Goal: Transaction & Acquisition: Purchase product/service

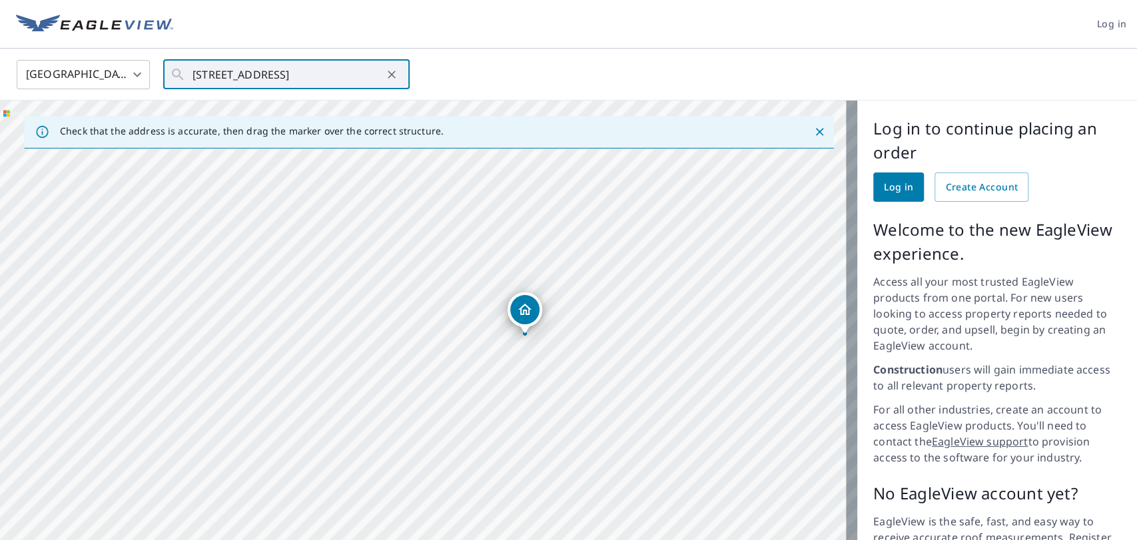
drag, startPoint x: 570, startPoint y: 343, endPoint x: 581, endPoint y: 347, distance: 11.4
click at [581, 347] on div "[STREET_ADDRESS]" at bounding box center [428, 359] width 857 height 516
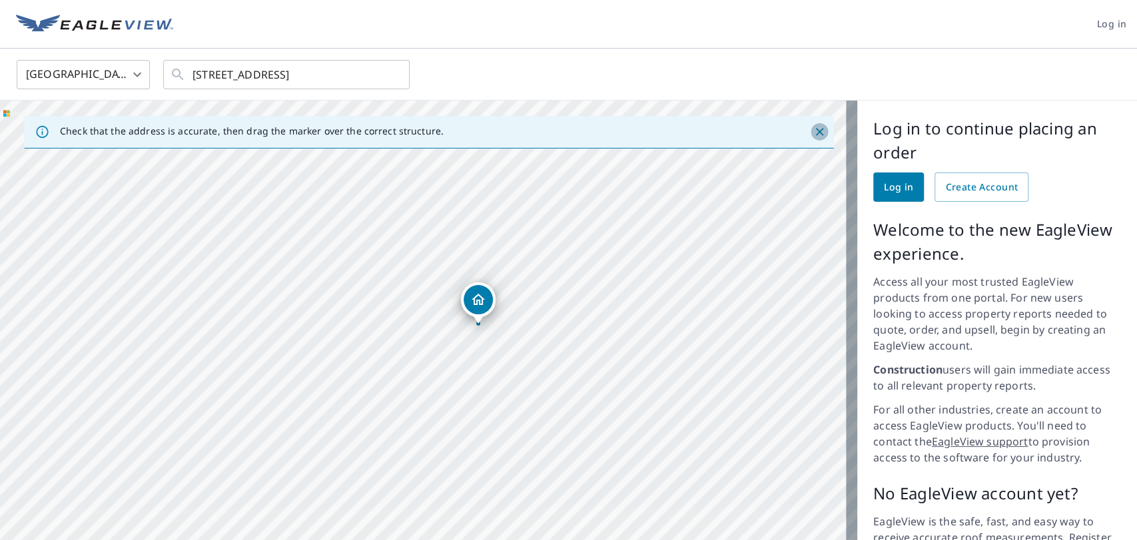
click at [813, 131] on icon "Close" at bounding box center [819, 131] width 13 height 13
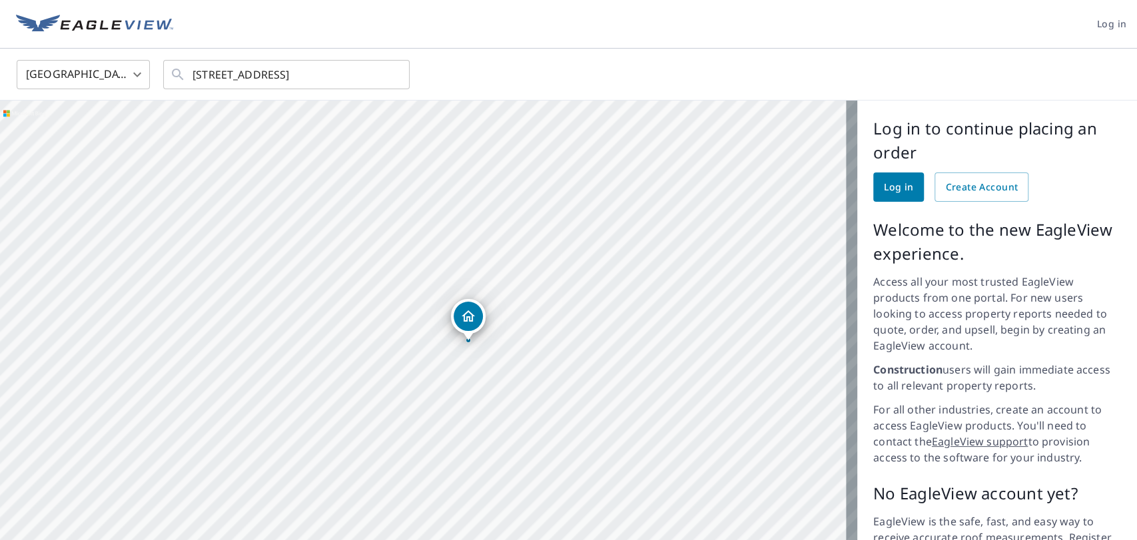
drag, startPoint x: 545, startPoint y: 270, endPoint x: 584, endPoint y: 262, distance: 39.3
click at [584, 262] on div "[STREET_ADDRESS]" at bounding box center [428, 359] width 857 height 516
drag, startPoint x: 514, startPoint y: 265, endPoint x: 530, endPoint y: 251, distance: 20.7
click at [530, 251] on div "[STREET_ADDRESS]" at bounding box center [428, 359] width 857 height 516
drag, startPoint x: 689, startPoint y: 294, endPoint x: 696, endPoint y: 283, distance: 13.1
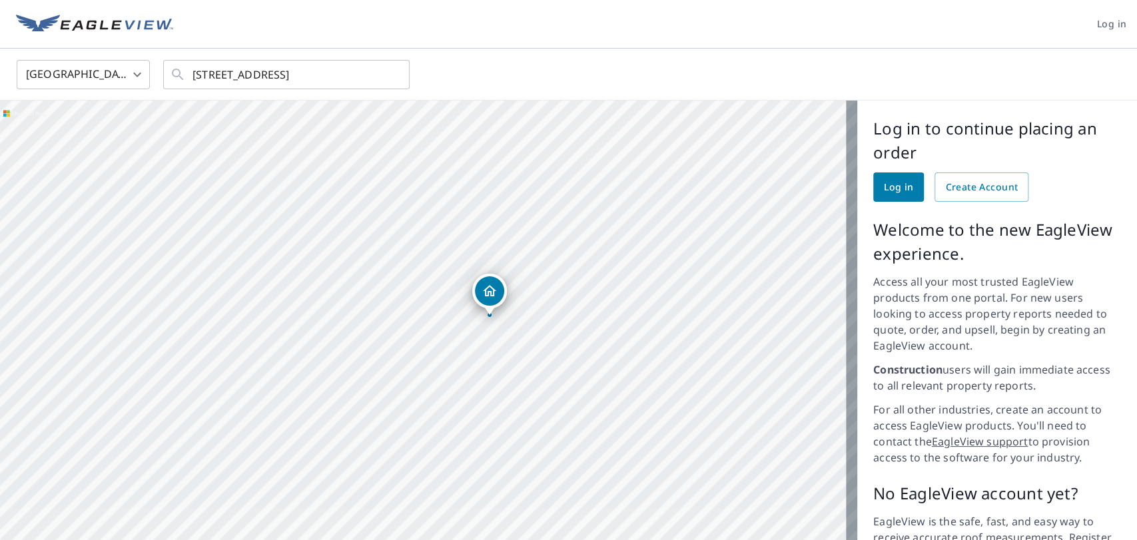
click at [696, 283] on div "[STREET_ADDRESS]" at bounding box center [428, 359] width 857 height 516
drag, startPoint x: 682, startPoint y: 224, endPoint x: 546, endPoint y: 334, distance: 174.9
click at [546, 334] on div "[STREET_ADDRESS]" at bounding box center [428, 359] width 857 height 516
drag, startPoint x: 512, startPoint y: 338, endPoint x: 675, endPoint y: 99, distance: 288.6
click at [675, 99] on div "United States US ​ [STREET_ADDRESS] ​ [STREET_ADDRESS] Aerial Road A standard r…" at bounding box center [568, 333] width 1137 height 568
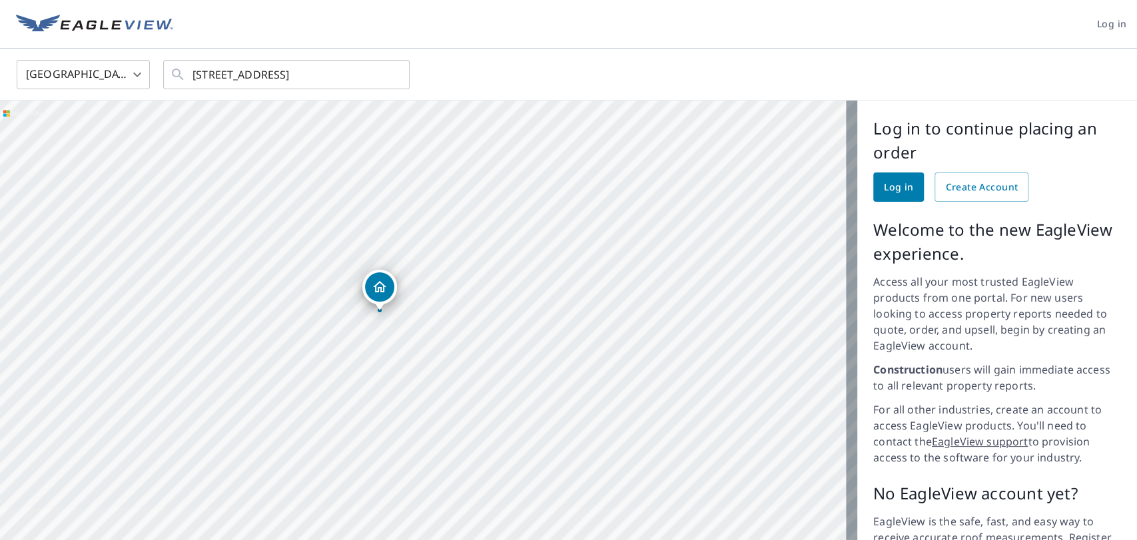
drag, startPoint x: 612, startPoint y: 173, endPoint x: 645, endPoint y: 125, distance: 57.8
click at [631, 147] on div "[STREET_ADDRESS]" at bounding box center [428, 359] width 857 height 516
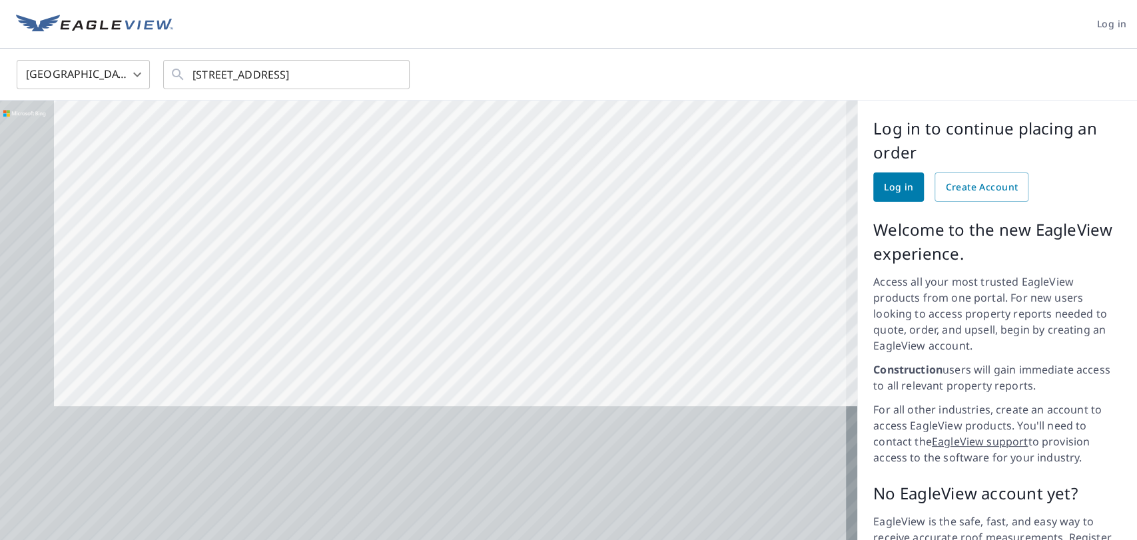
drag, startPoint x: 325, startPoint y: 450, endPoint x: 464, endPoint y: 73, distance: 402.3
click at [462, 74] on div "United States US ​ [STREET_ADDRESS] ​ [STREET_ADDRESS] Aerial Road A standard r…" at bounding box center [568, 333] width 1137 height 568
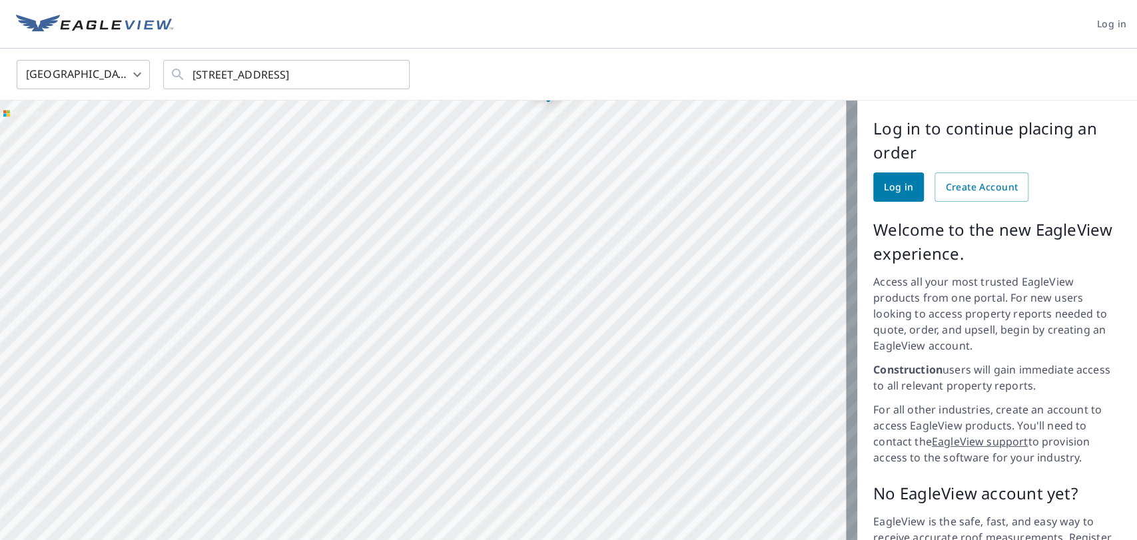
drag, startPoint x: 392, startPoint y: 341, endPoint x: 344, endPoint y: 440, distance: 109.9
click at [352, 438] on div "[STREET_ADDRESS]" at bounding box center [428, 359] width 857 height 516
drag, startPoint x: 608, startPoint y: 110, endPoint x: 474, endPoint y: 288, distance: 223.2
click at [474, 288] on div "[STREET_ADDRESS]" at bounding box center [428, 359] width 857 height 516
drag, startPoint x: 360, startPoint y: 344, endPoint x: 125, endPoint y: 199, distance: 276.7
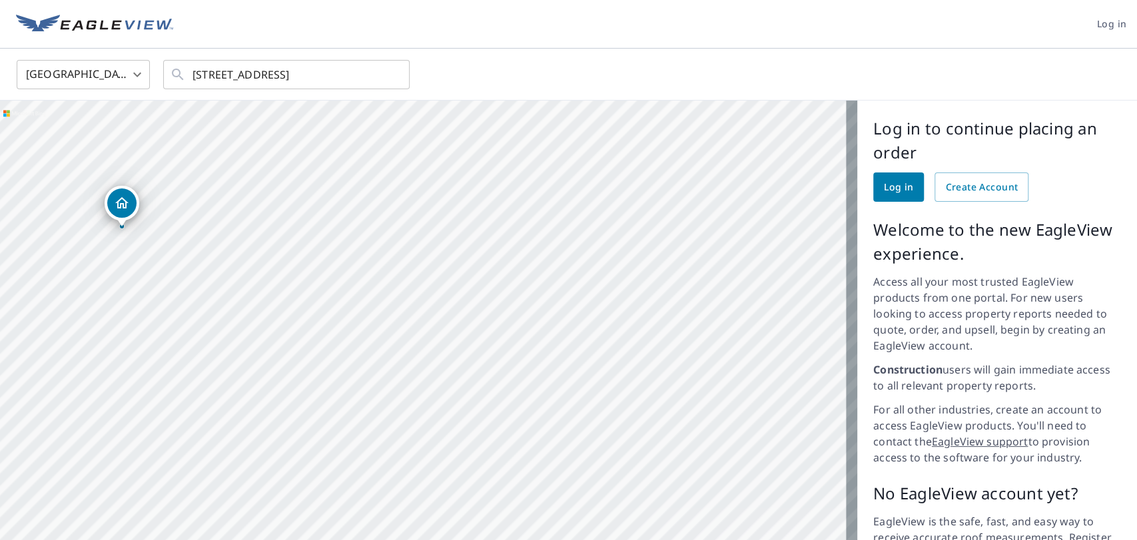
click at [125, 199] on div "[STREET_ADDRESS]" at bounding box center [428, 359] width 857 height 516
drag, startPoint x: 640, startPoint y: 390, endPoint x: 340, endPoint y: 264, distance: 325.7
click at [340, 264] on div "[STREET_ADDRESS]" at bounding box center [428, 359] width 857 height 516
drag, startPoint x: 552, startPoint y: 278, endPoint x: 546, endPoint y: 271, distance: 8.5
click at [546, 271] on div "[STREET_ADDRESS]" at bounding box center [428, 359] width 857 height 516
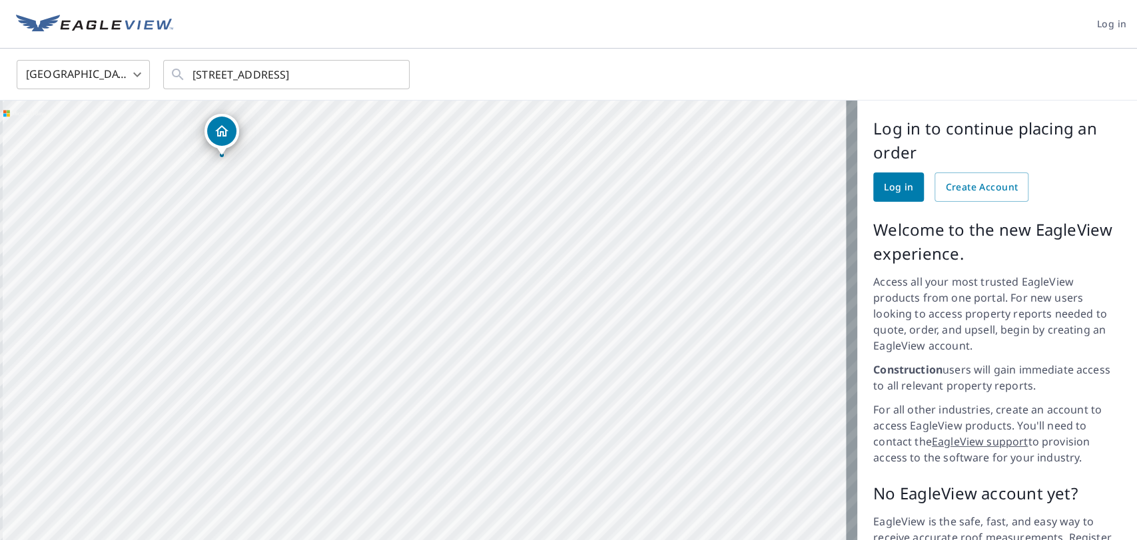
drag, startPoint x: 467, startPoint y: 352, endPoint x: 491, endPoint y: 341, distance: 26.2
click at [491, 341] on div "[STREET_ADDRESS]" at bounding box center [428, 359] width 857 height 516
drag, startPoint x: 646, startPoint y: 330, endPoint x: 658, endPoint y: 280, distance: 51.4
click at [657, 284] on div "[STREET_ADDRESS]" at bounding box center [428, 359] width 857 height 516
drag, startPoint x: 635, startPoint y: 206, endPoint x: 564, endPoint y: 346, distance: 157.3
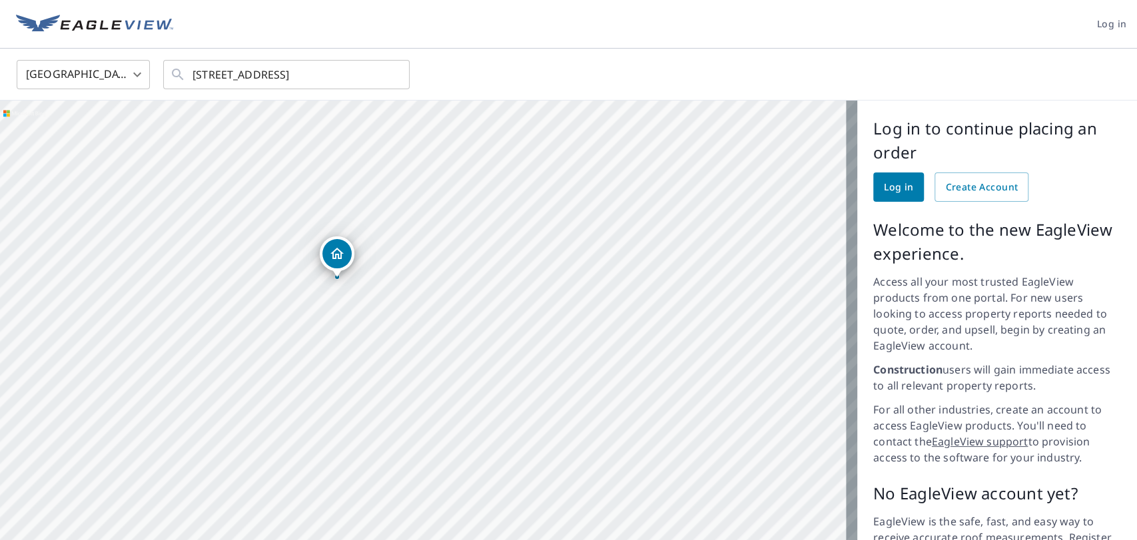
click at [564, 346] on div "[STREET_ADDRESS]" at bounding box center [428, 359] width 857 height 516
